Goal: Task Accomplishment & Management: Complete application form

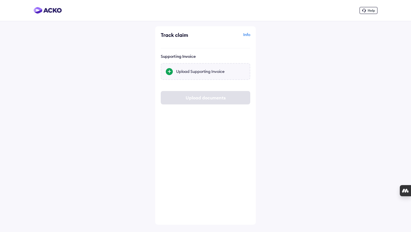
click at [204, 68] on div "Upload Supporting Invoice" at bounding box center [205, 71] width 89 height 17
click at [0, 0] on input "Upload Supporting Invoice" at bounding box center [0, 0] width 0 height 0
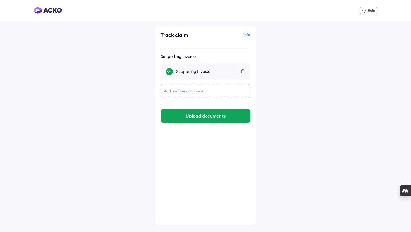
click at [50, 10] on img at bounding box center [48, 10] width 28 height 7
